Goal: Task Accomplishment & Management: Manage account settings

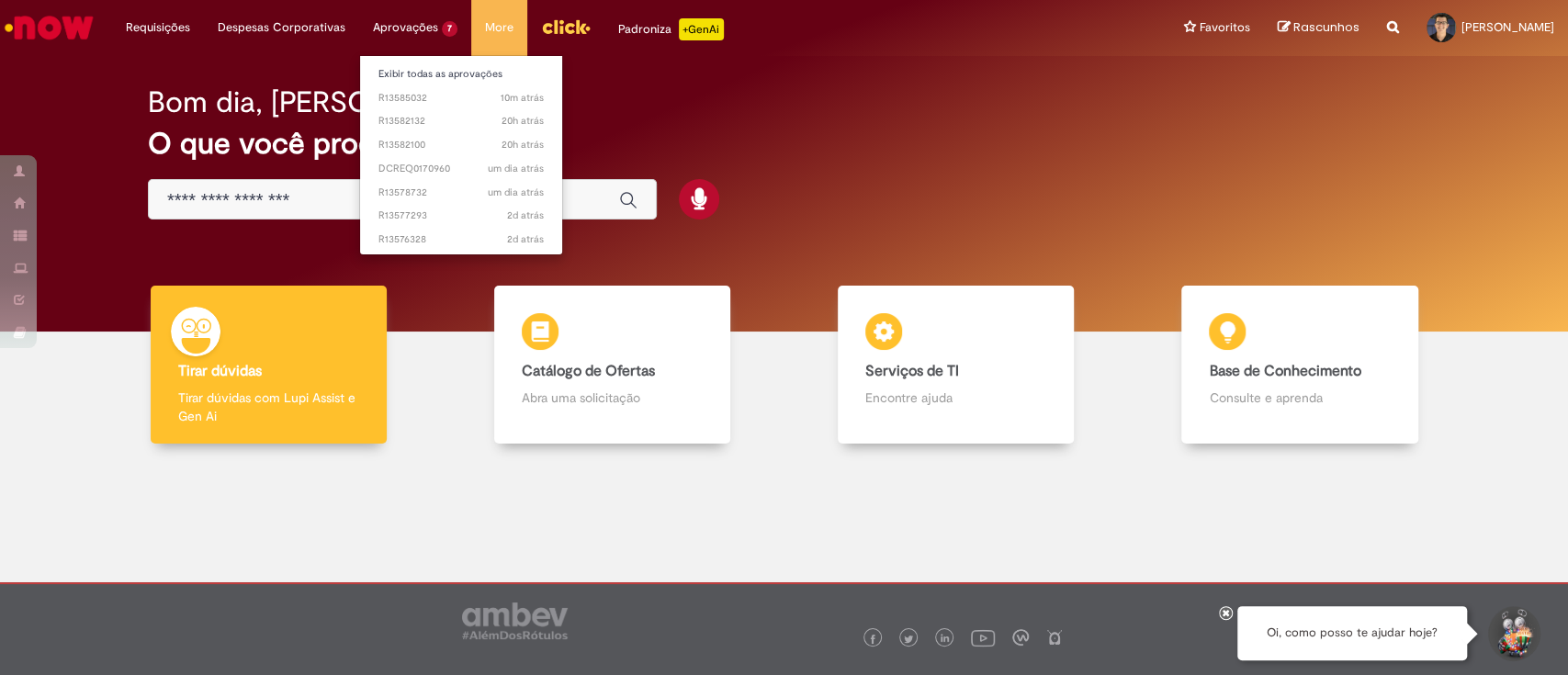
click at [429, 30] on li "Aprovações 7 Exibir todas as aprovações 10m atrás 10 minutos atrás R13585032 20…" at bounding box center [414, 27] width 112 height 56
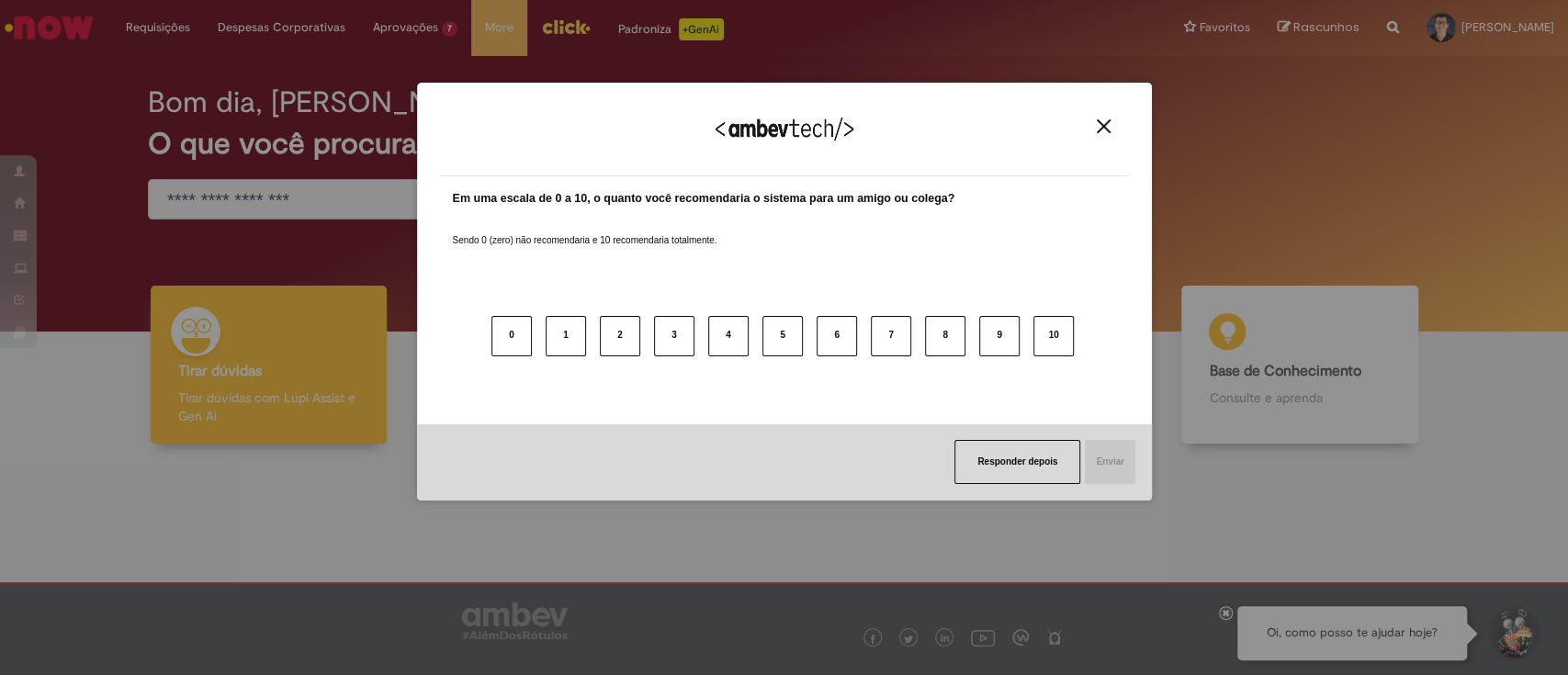
click at [1109, 123] on img "Close" at bounding box center [1104, 126] width 14 height 14
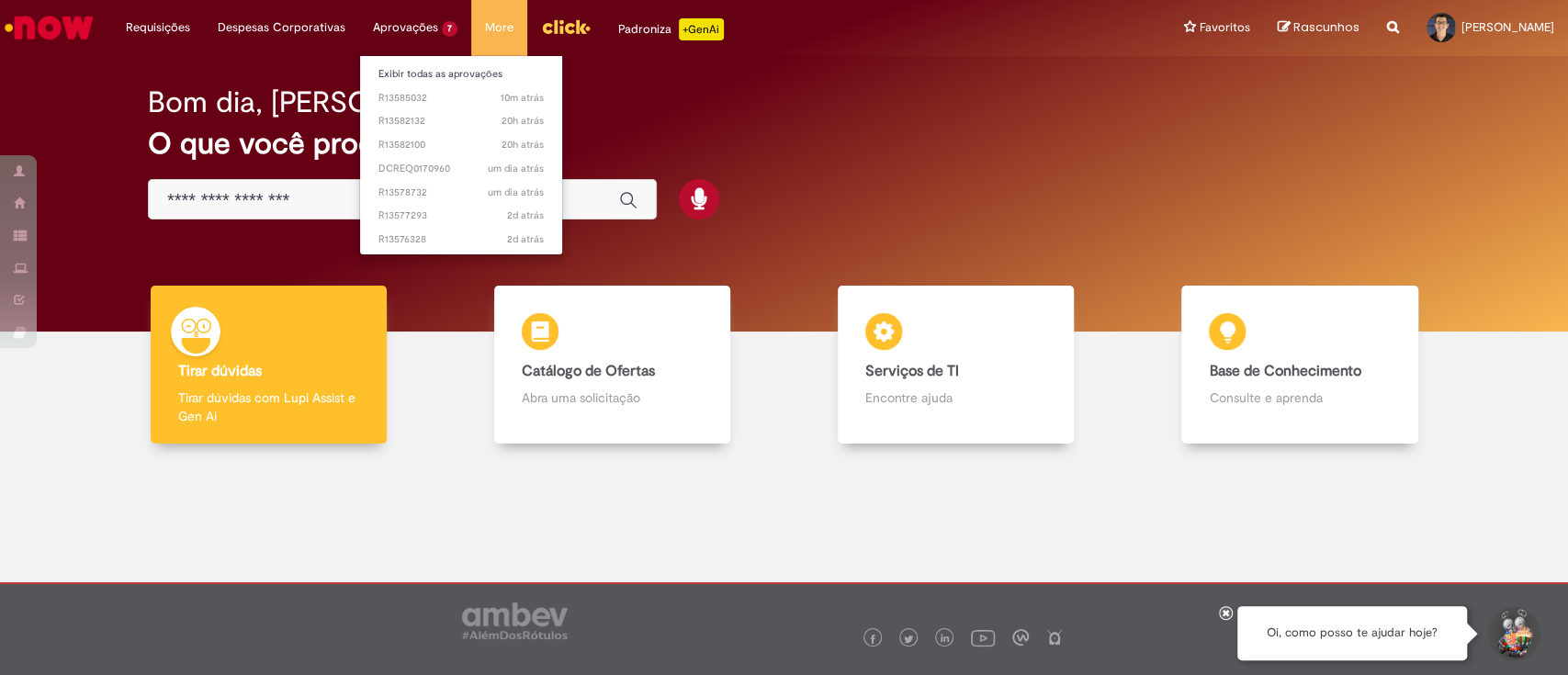
click at [423, 14] on li "Aprovações 7 Exibir todas as aprovações 10m atrás 10 minutos atrás R13585032 20…" at bounding box center [414, 27] width 112 height 56
click at [406, 89] on link "10m atrás 10 minutos atrás R13585032" at bounding box center [460, 98] width 202 height 20
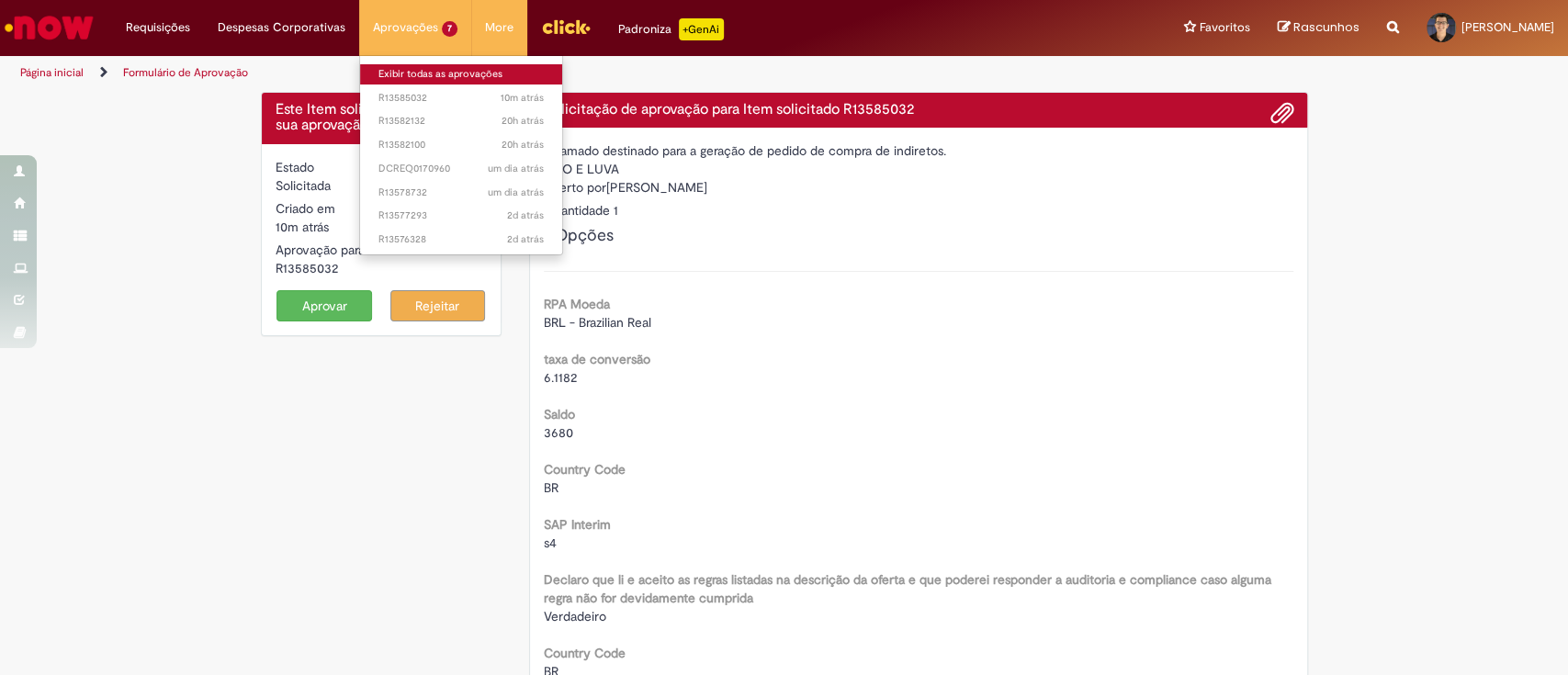
click at [443, 77] on link "Exibir todas as aprovações" at bounding box center [460, 74] width 202 height 20
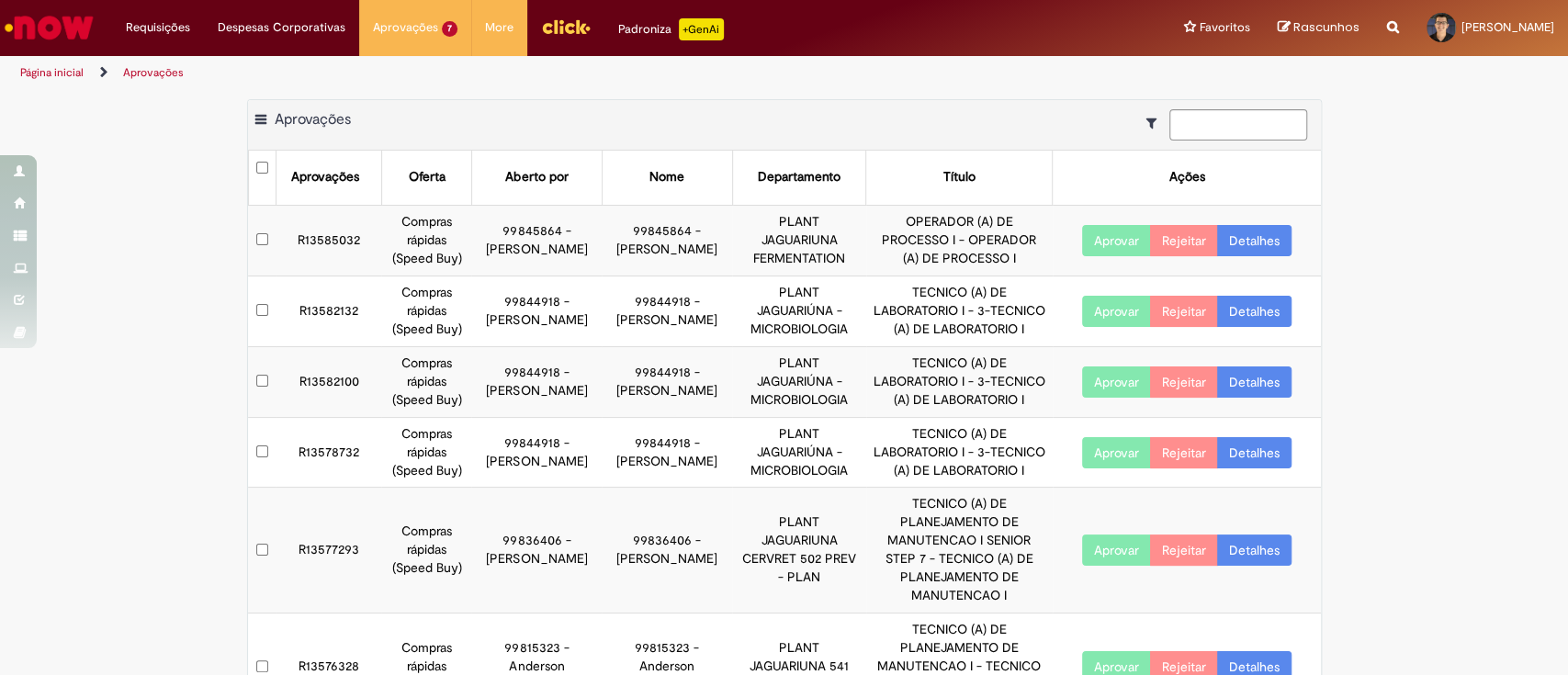
click at [1105, 253] on button "Aprovar" at bounding box center [1117, 241] width 69 height 31
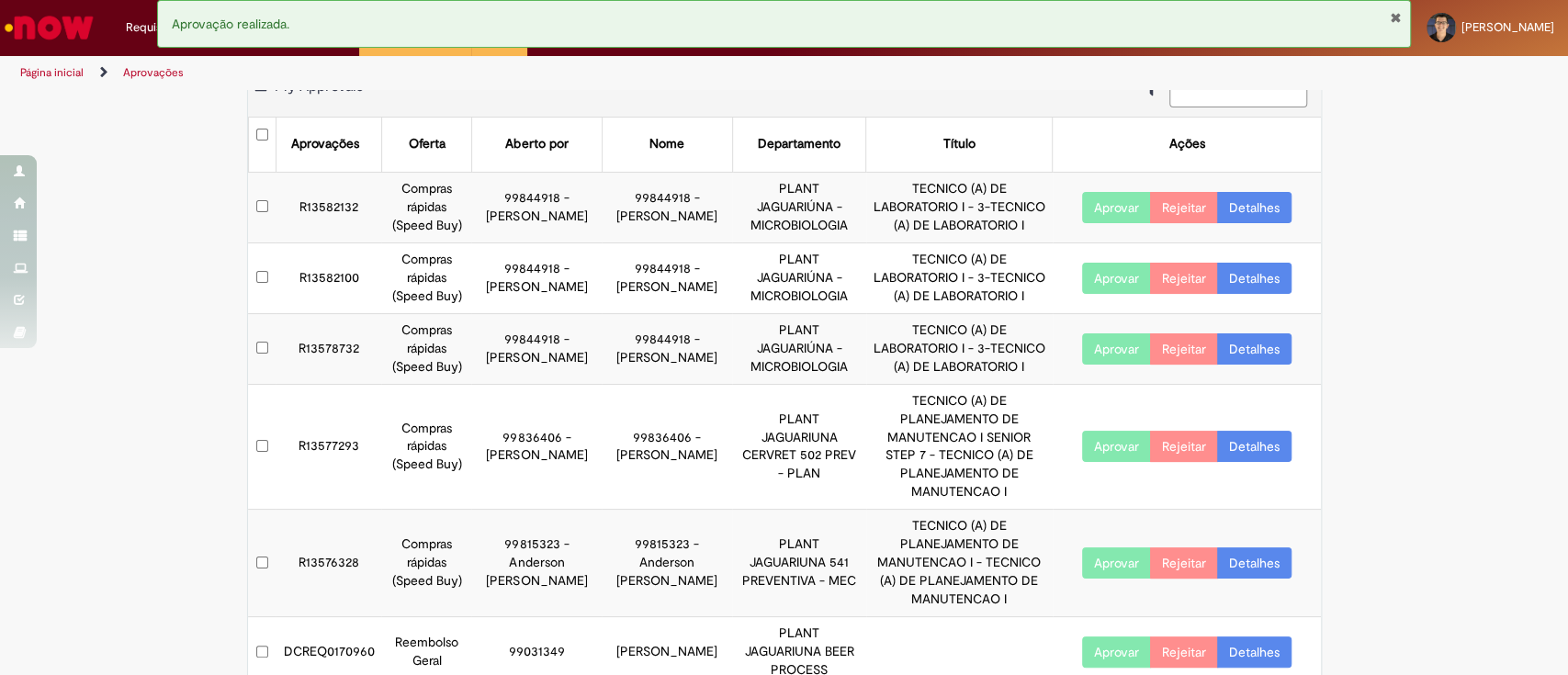
scroll to position [59, 0]
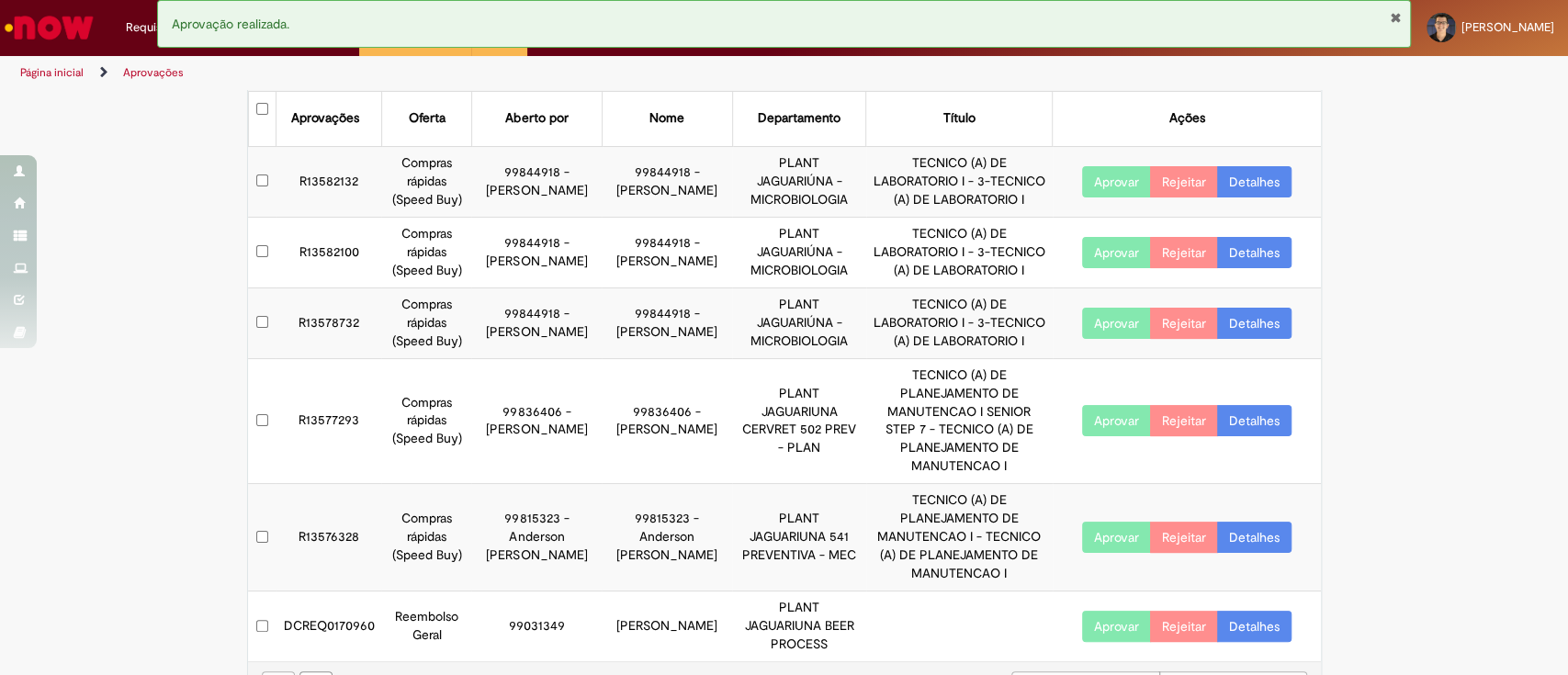
click at [1115, 611] on button "Aprovar" at bounding box center [1117, 626] width 69 height 31
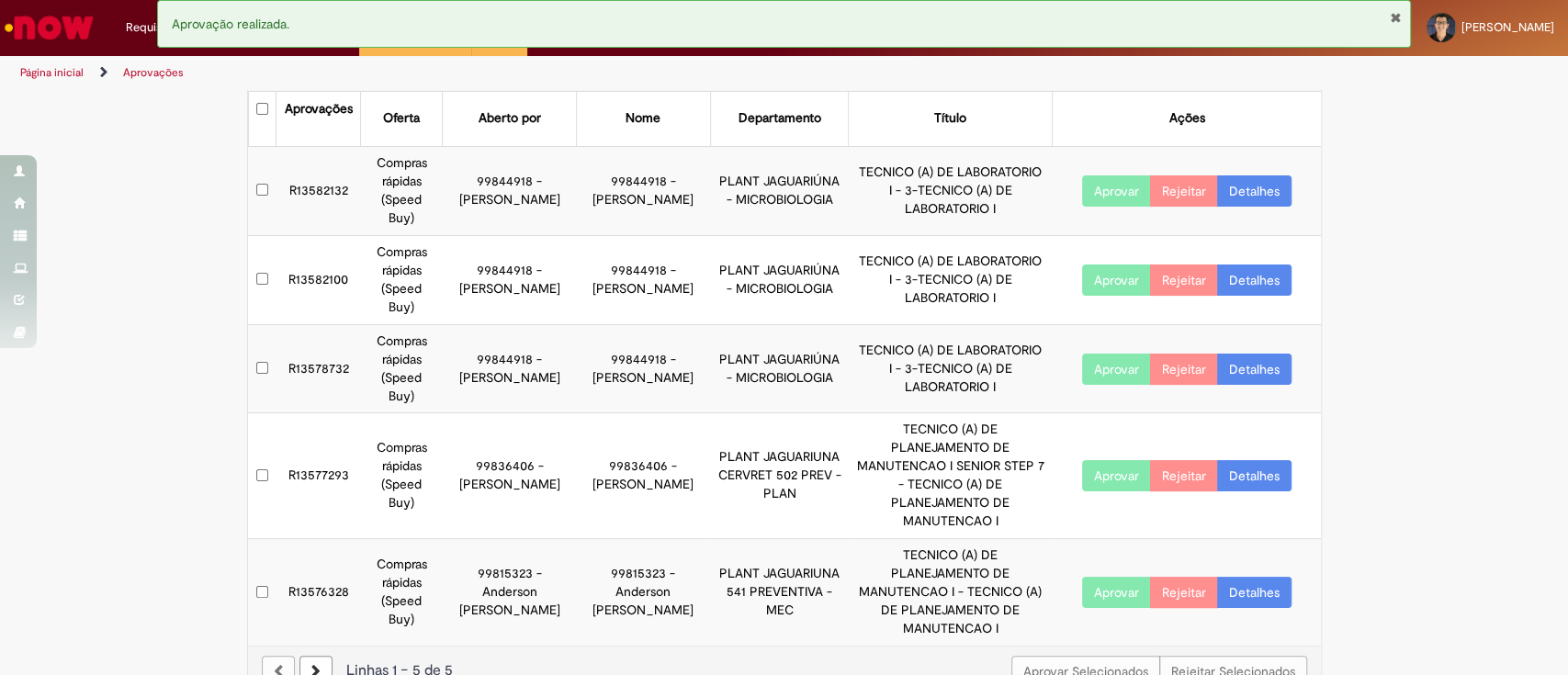
scroll to position [0, 0]
